Goal: Information Seeking & Learning: Find specific fact

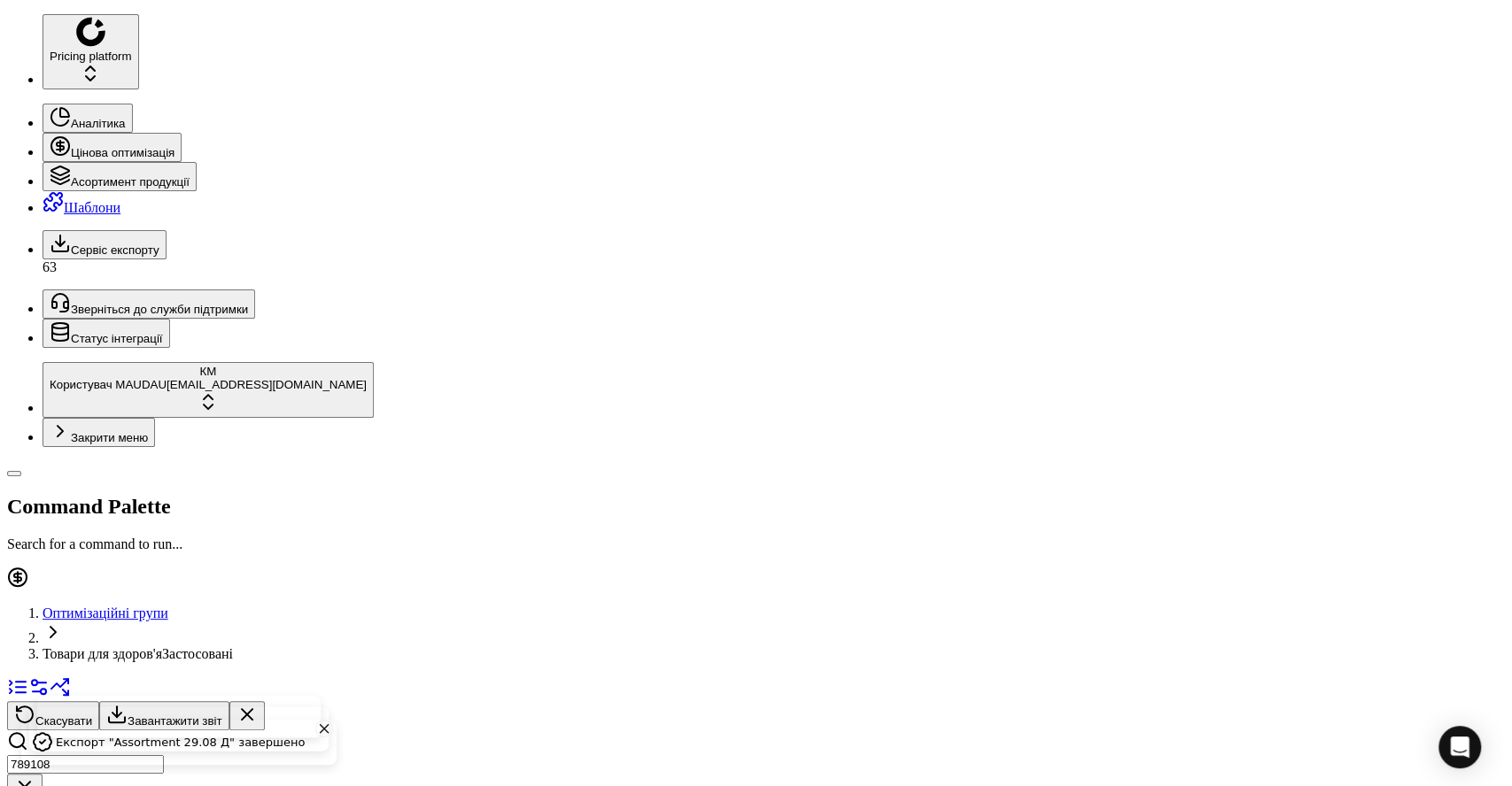
drag, startPoint x: 1483, startPoint y: 22, endPoint x: 1452, endPoint y: 29, distance: 31.8
drag, startPoint x: 145, startPoint y: 60, endPoint x: 53, endPoint y: 48, distance: 92.8
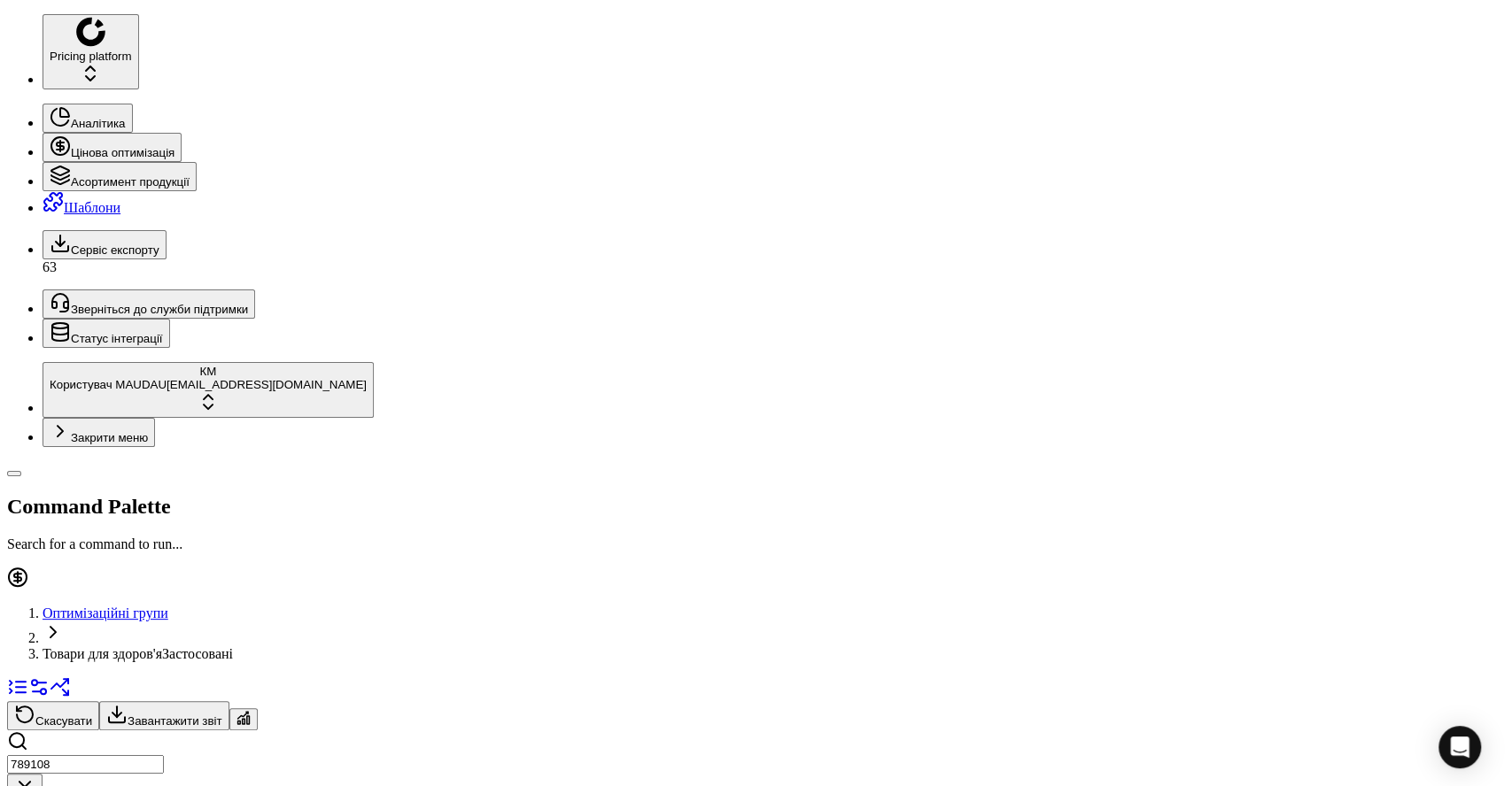
paste input "17"
type input "789117"
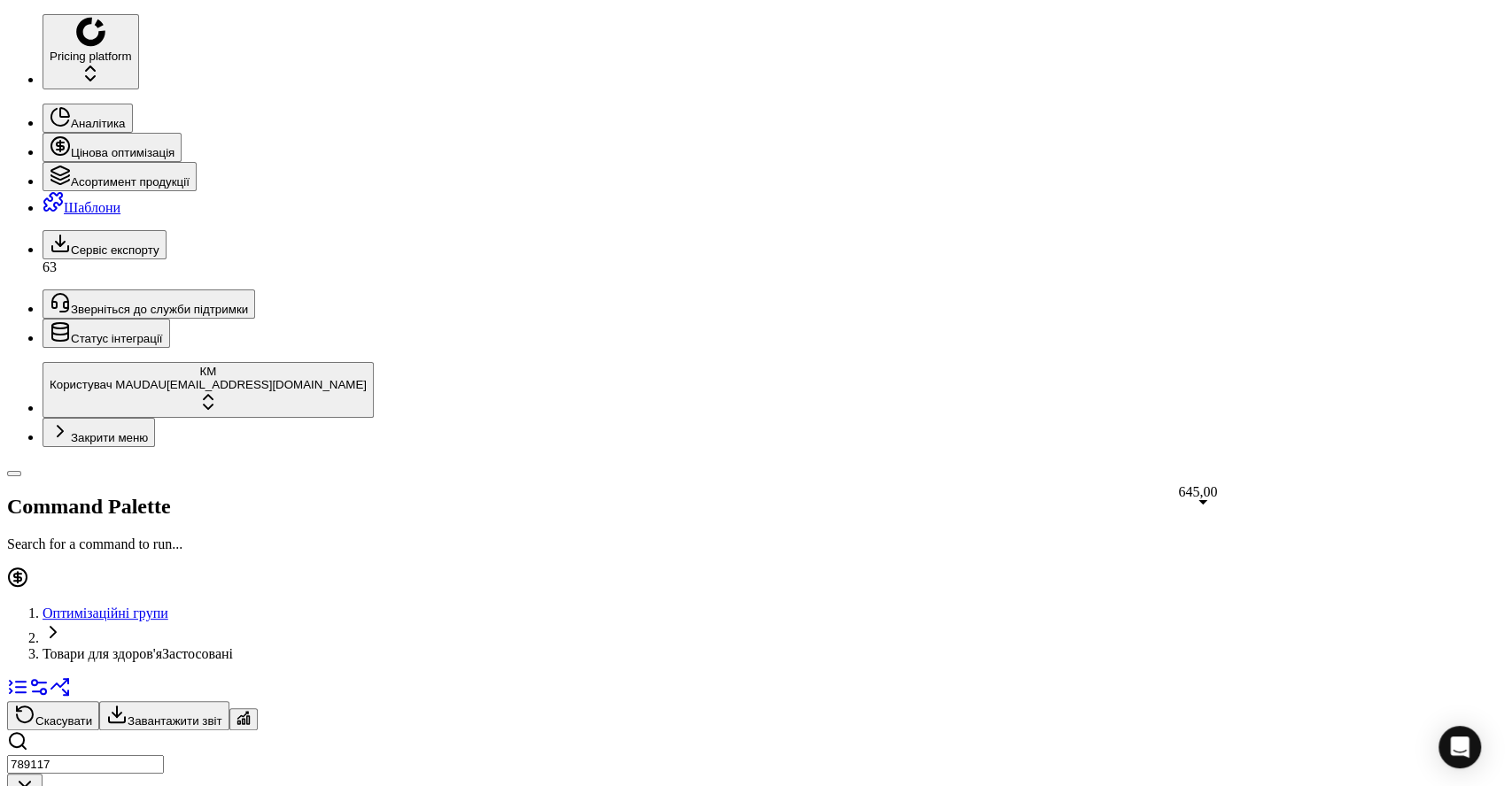
drag, startPoint x: 1189, startPoint y: 523, endPoint x: 1198, endPoint y: 509, distance: 16.6
